Goal: Task Accomplishment & Management: Manage account settings

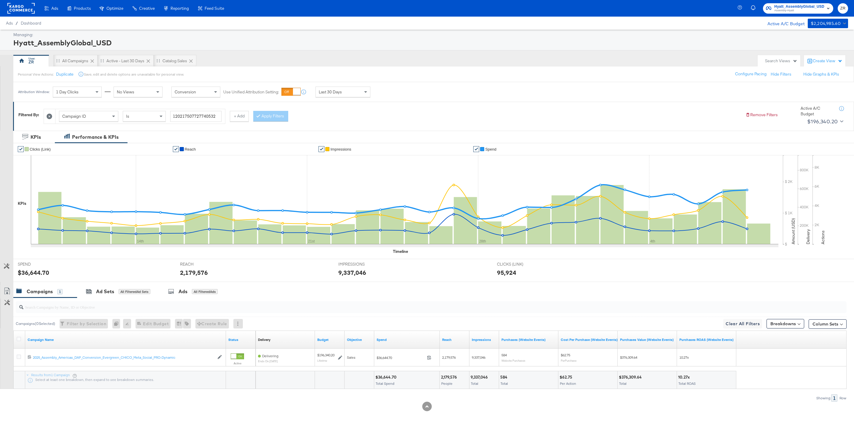
scroll to position [2, 0]
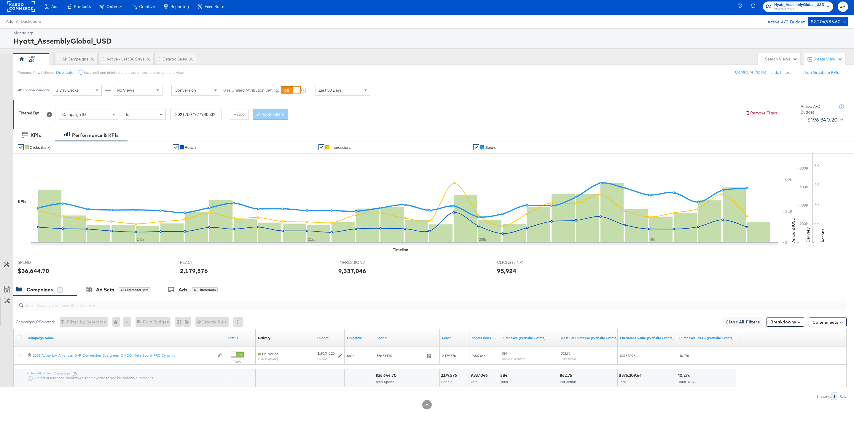
click at [154, 35] on div "Managing:" at bounding box center [429, 33] width 833 height 6
click at [21, 5] on rect at bounding box center [20, 6] width 27 height 11
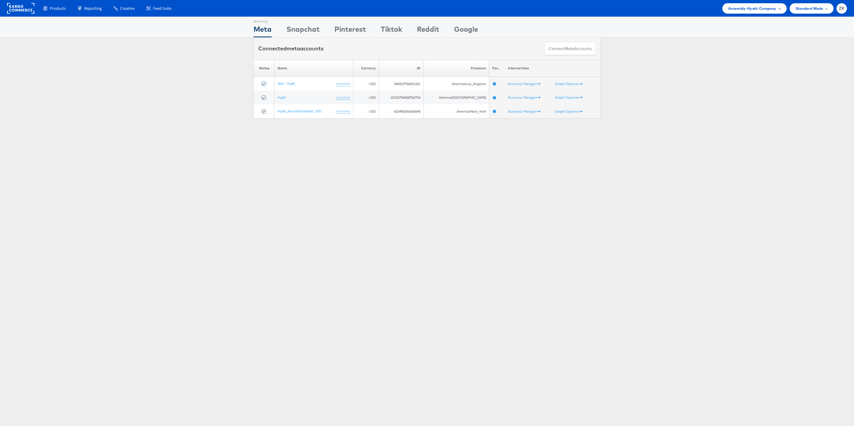
click at [772, 7] on span "Assembly-Hyatt Company" at bounding box center [752, 8] width 48 height 6
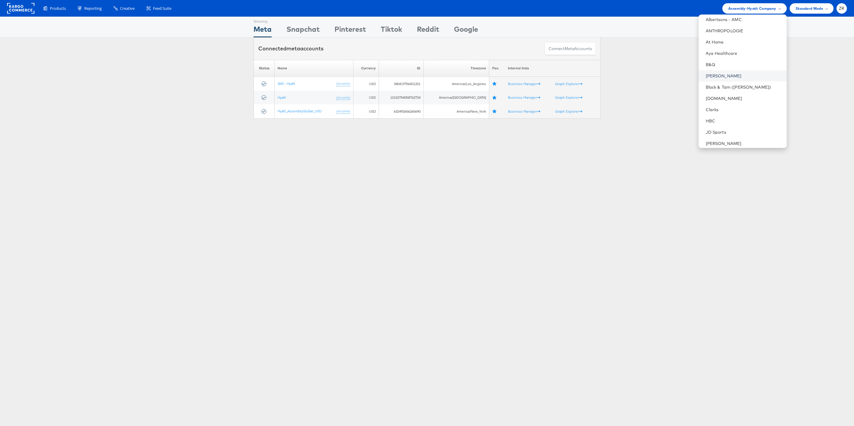
scroll to position [51, 0]
click at [739, 84] on link "Block & Tam (Veronica Beard)" at bounding box center [743, 84] width 76 height 6
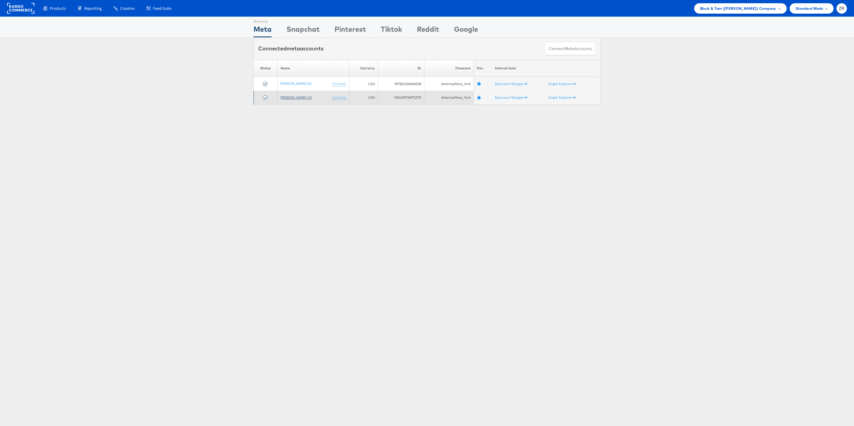
click at [295, 99] on link "Veronica Beard US" at bounding box center [295, 97] width 31 height 4
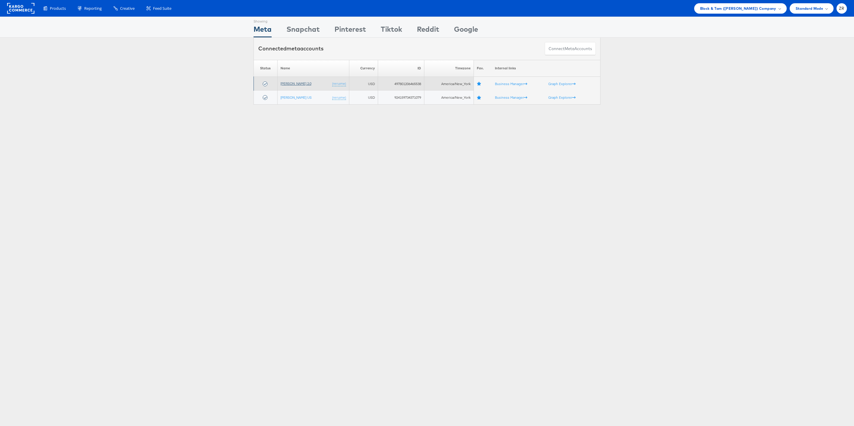
click at [288, 84] on link "Veronica Beard 2.0" at bounding box center [295, 83] width 31 height 4
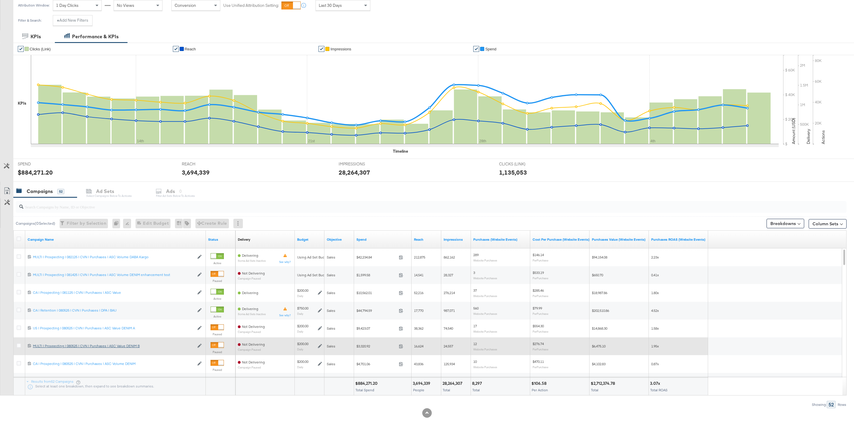
scroll to position [63, 0]
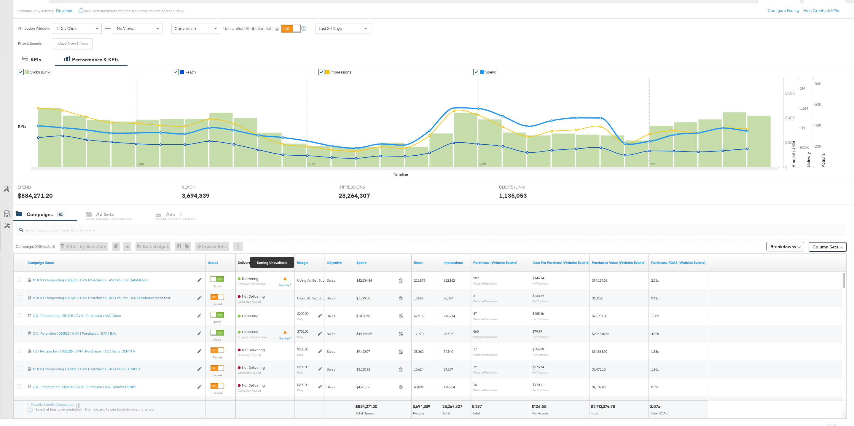
click at [246, 265] on div "Delivery" at bounding box center [244, 262] width 12 height 5
click at [278, 265] on div "Delivery Sorting Unavailable" at bounding box center [264, 262] width 59 height 9
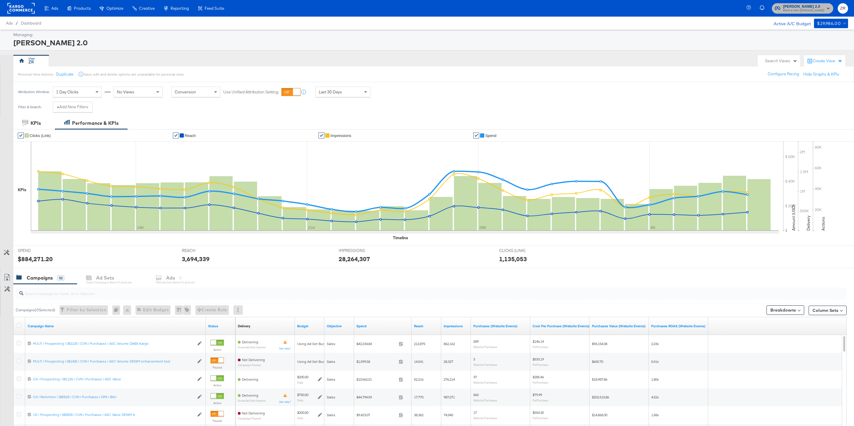
click at [822, 7] on span "[PERSON_NAME] 2.0" at bounding box center [803, 7] width 41 height 6
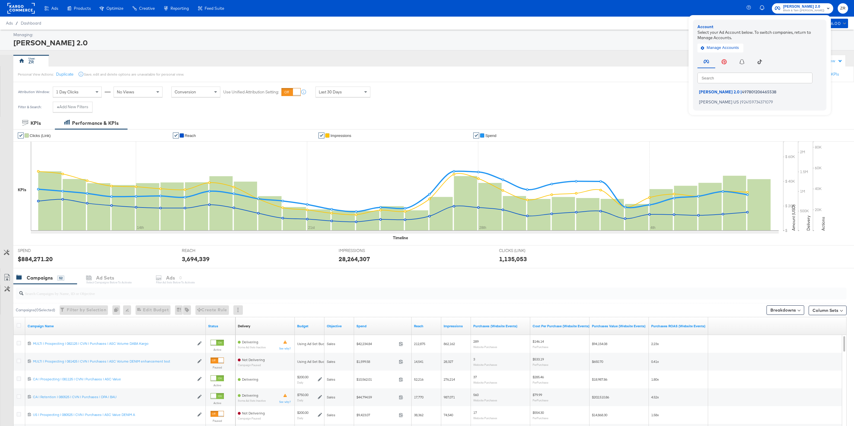
click at [599, 45] on div "Veronica Beard 2.0" at bounding box center [429, 43] width 833 height 10
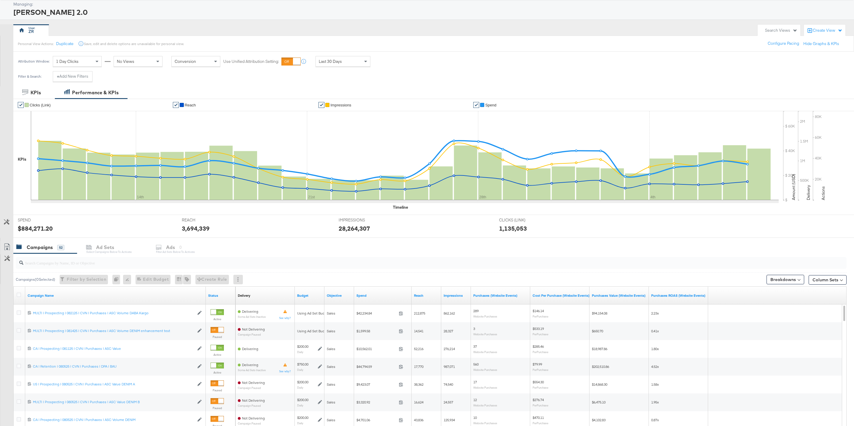
scroll to position [96, 0]
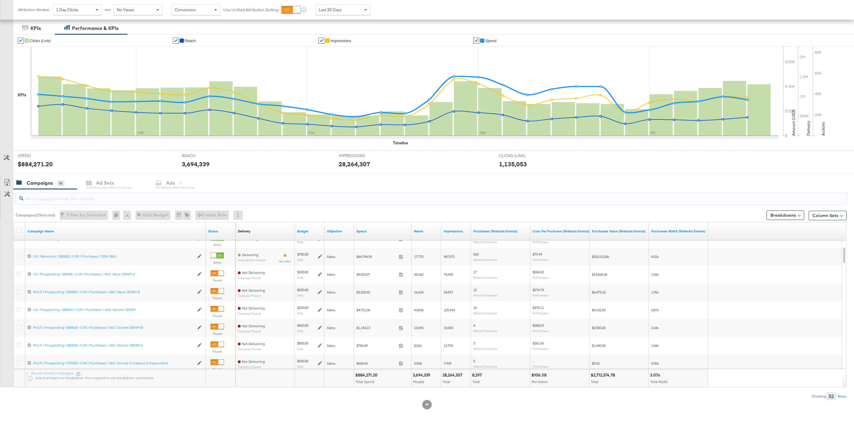
click at [90, 195] on input "search" at bounding box center [395, 196] width 744 height 12
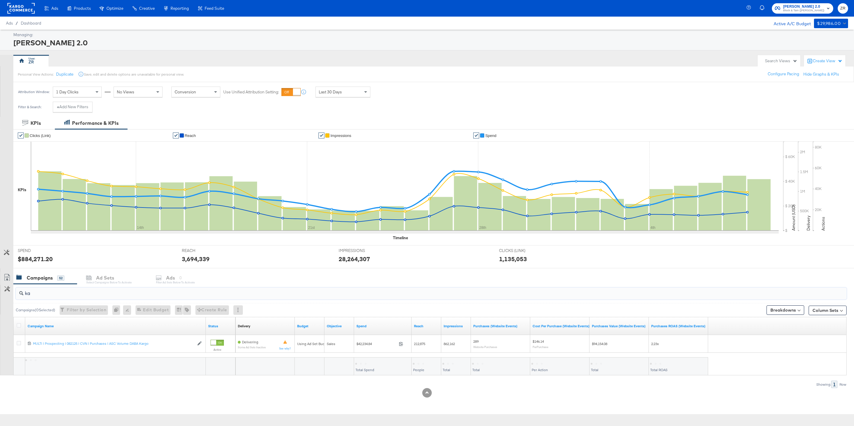
scroll to position [0, 0]
type input "kargo"
click at [800, 7] on span "Veronica Beard 2.0" at bounding box center [803, 7] width 41 height 6
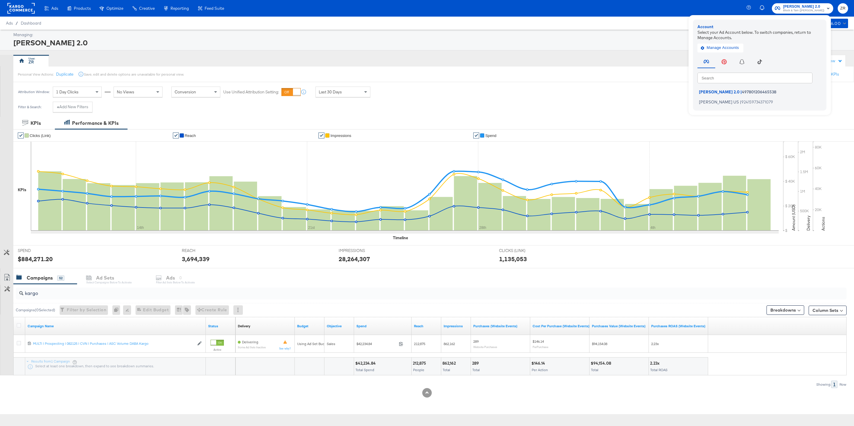
click at [613, 63] on div "ZR" at bounding box center [383, 61] width 741 height 12
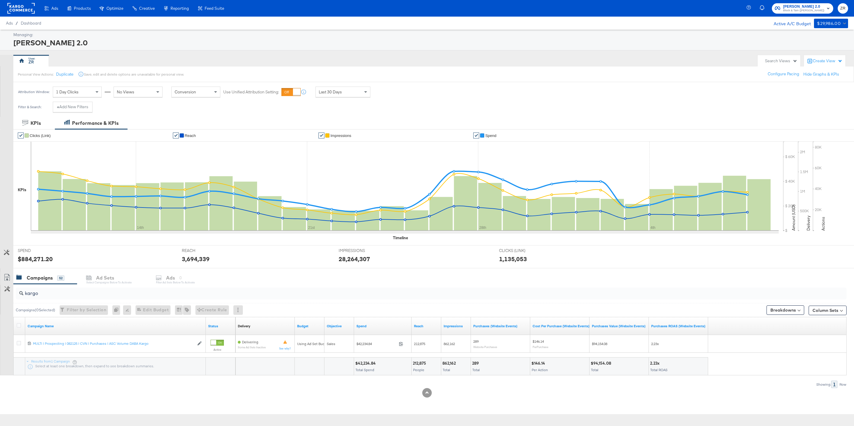
click at [12, 10] on rect at bounding box center [20, 8] width 27 height 11
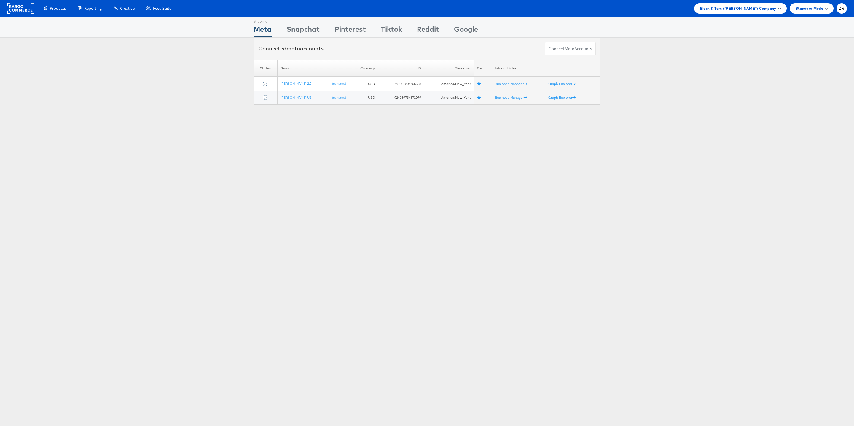
click at [754, 8] on span "Block & Tam ([PERSON_NAME]) Company" at bounding box center [738, 8] width 76 height 6
click at [734, 105] on link "Mason - Alexis Bittar" at bounding box center [743, 106] width 76 height 6
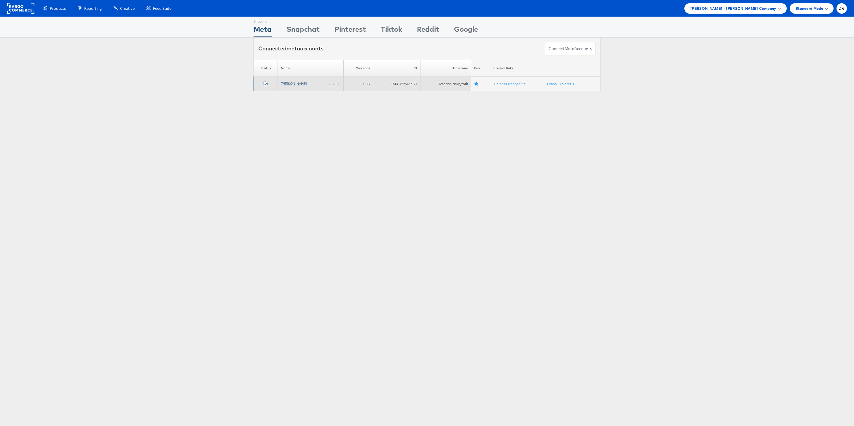
click at [290, 82] on link "[PERSON_NAME]" at bounding box center [294, 83] width 26 height 4
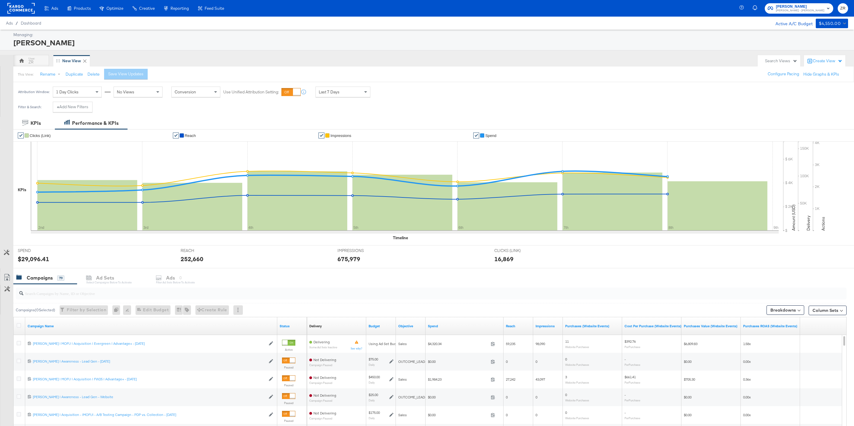
click at [71, 294] on input "search" at bounding box center [395, 291] width 744 height 12
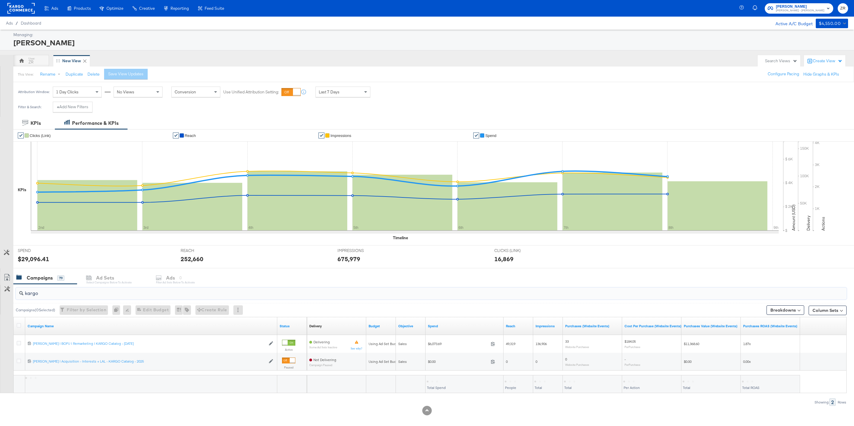
type input "kargo"
